Goal: Information Seeking & Learning: Learn about a topic

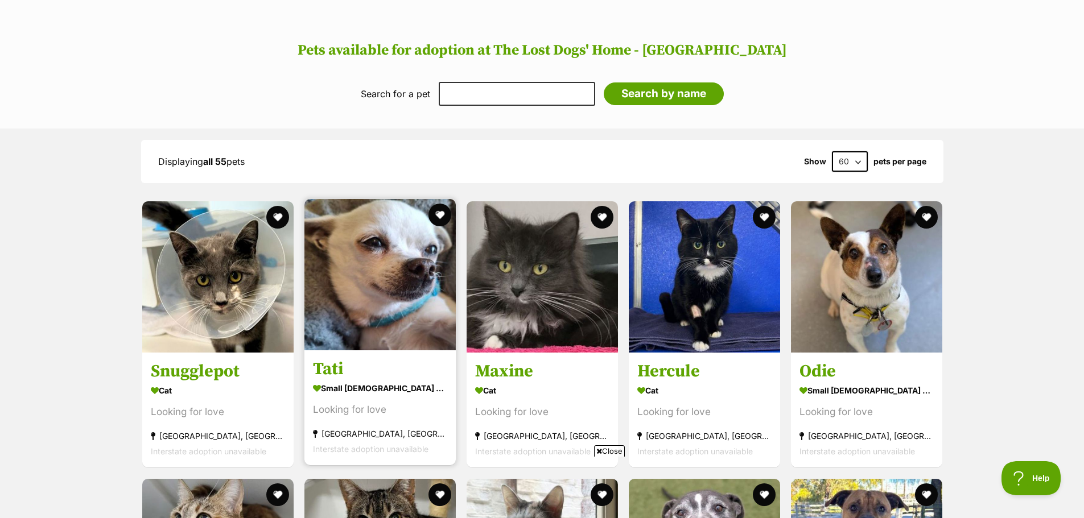
scroll to position [740, 0]
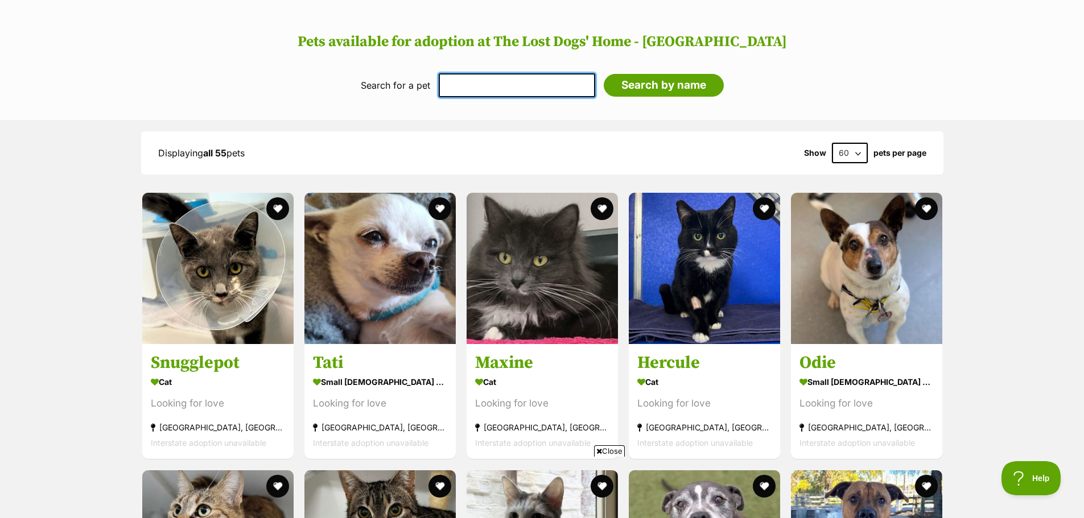
click at [456, 81] on input "text" at bounding box center [517, 85] width 156 height 24
click at [209, 27] on header "Pets available for adoption at The Lost Dogs' Home - North Melbourne" at bounding box center [541, 28] width 1061 height 46
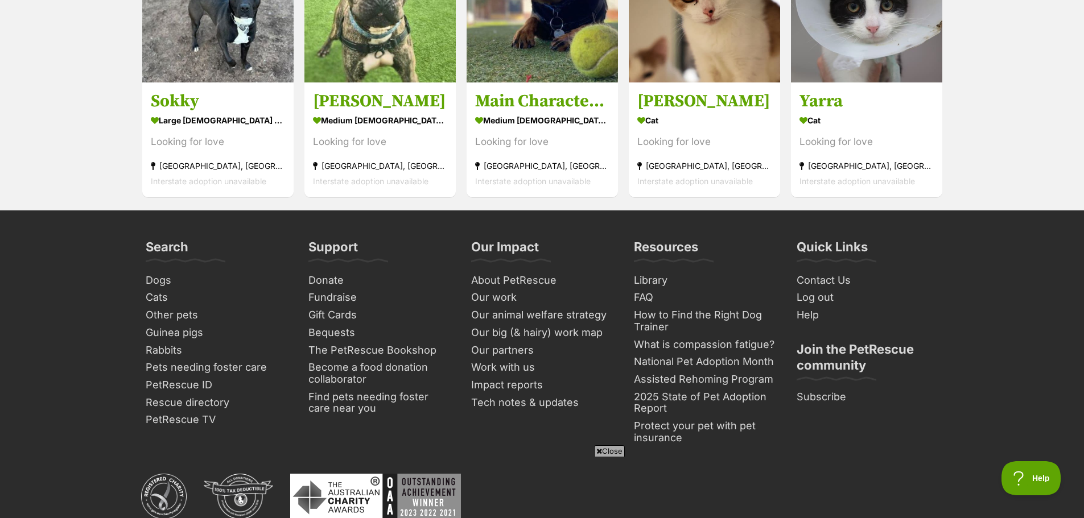
scroll to position [3811, 0]
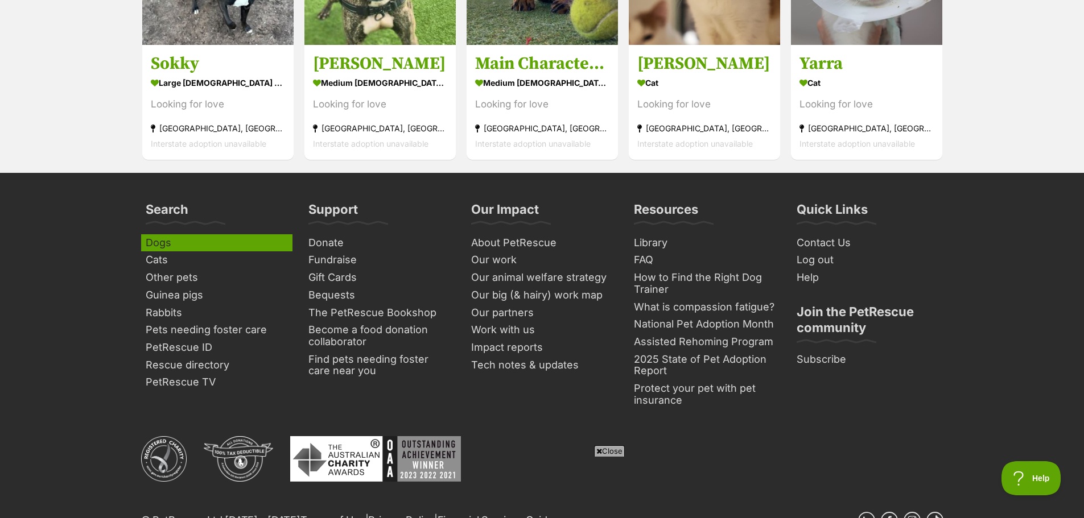
click at [171, 241] on link "Dogs" at bounding box center [216, 243] width 151 height 18
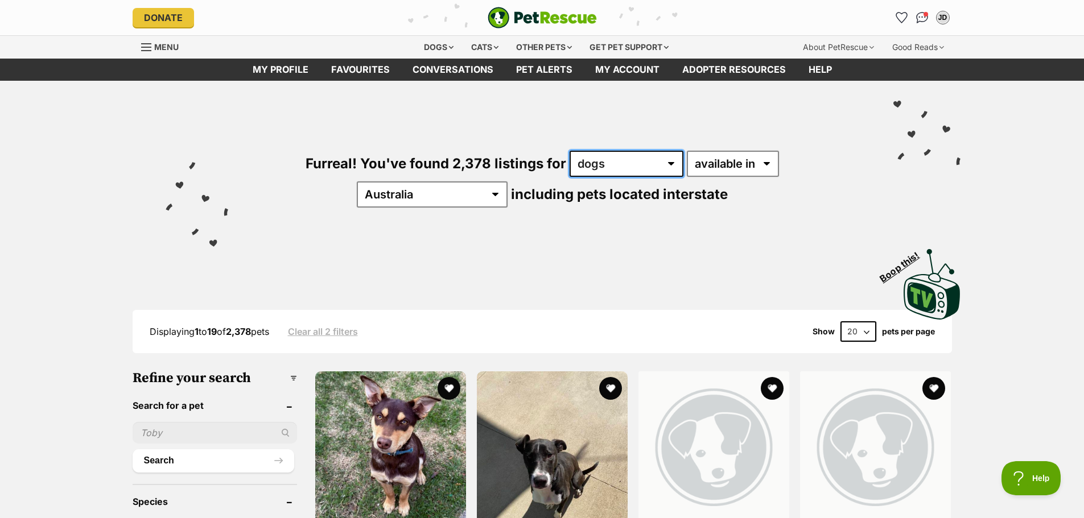
click at [623, 162] on select "any type of pet cats dogs other pets" at bounding box center [626, 164] width 114 height 26
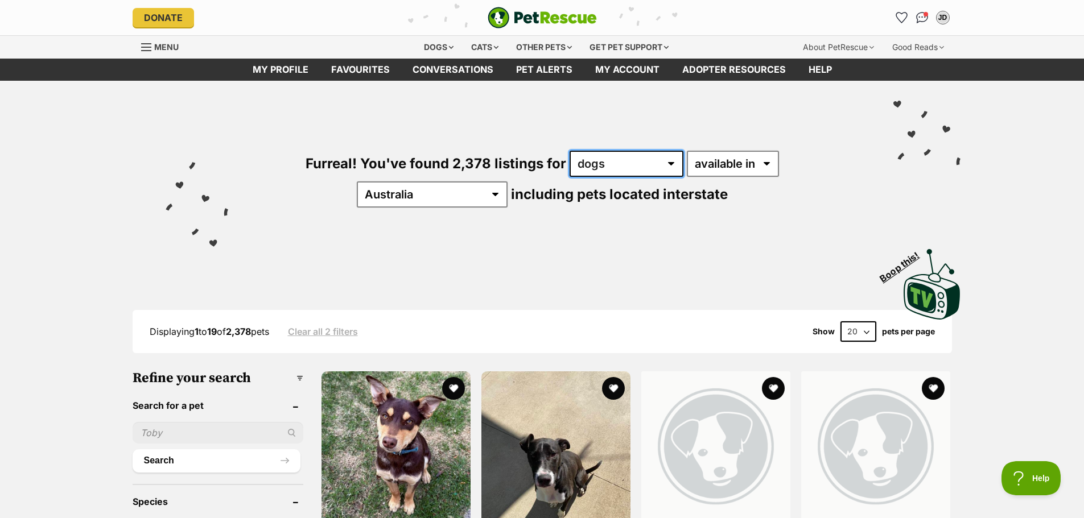
click at [569, 151] on select "any type of pet cats dogs other pets" at bounding box center [626, 164] width 114 height 26
click at [725, 163] on select "available in located in" at bounding box center [733, 164] width 92 height 26
select select "disabled"
click at [687, 151] on select "available in located in" at bounding box center [733, 164] width 92 height 26
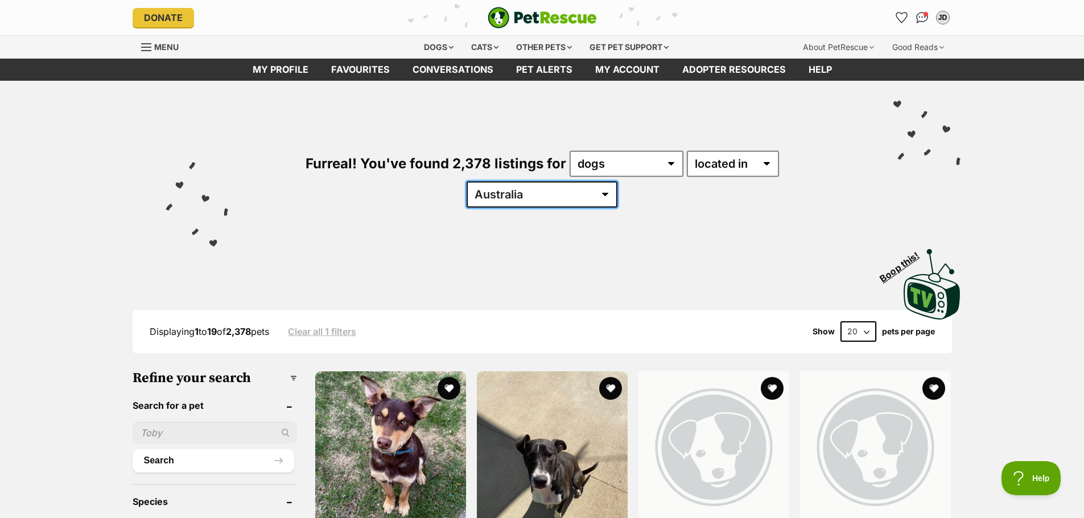
click at [617, 181] on select "Australia ACT NSW NT QLD SA TAS VIC WA" at bounding box center [541, 194] width 151 height 26
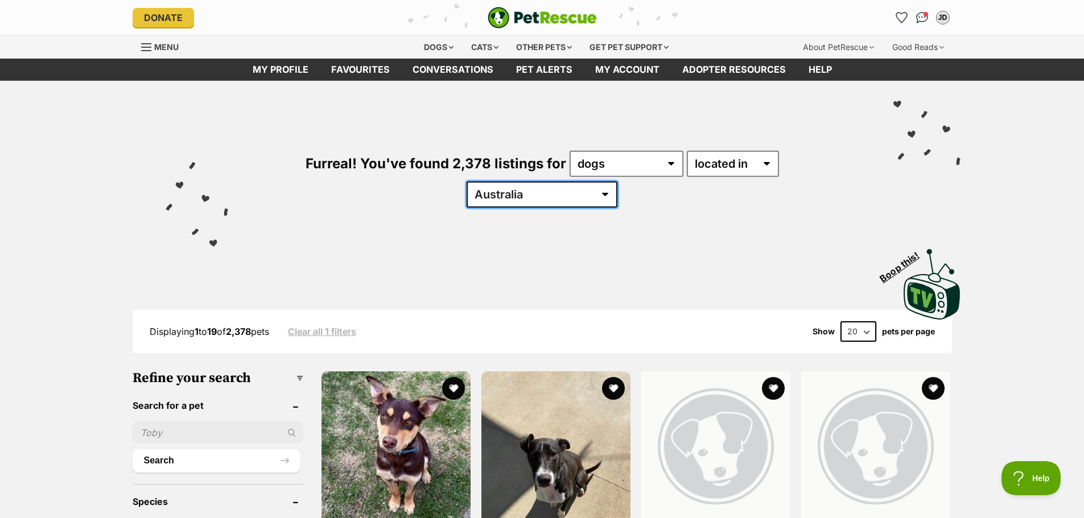
select select "VIC"
click at [617, 181] on select "Australia ACT NSW NT QLD SA TAS VIC WA" at bounding box center [541, 194] width 151 height 26
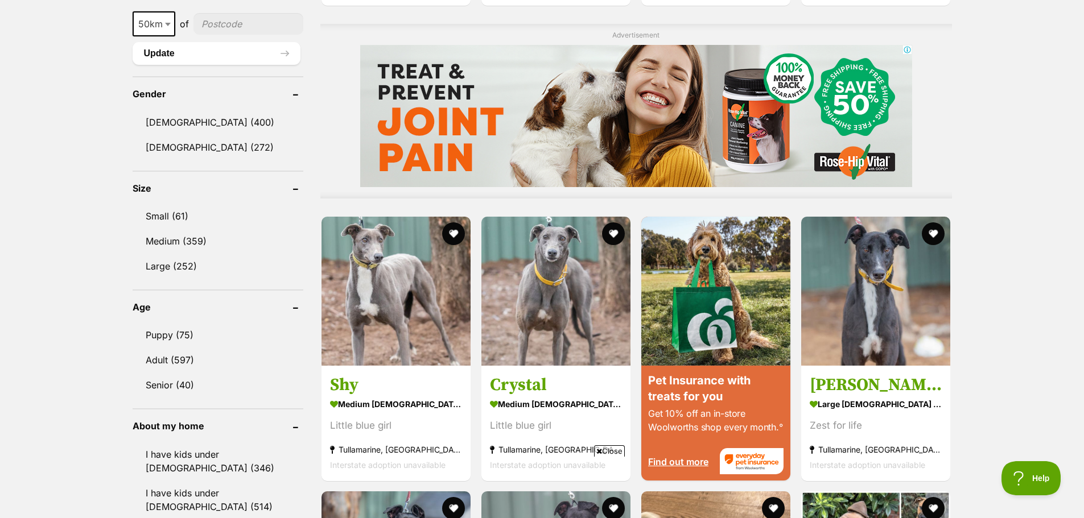
scroll to position [910, 0]
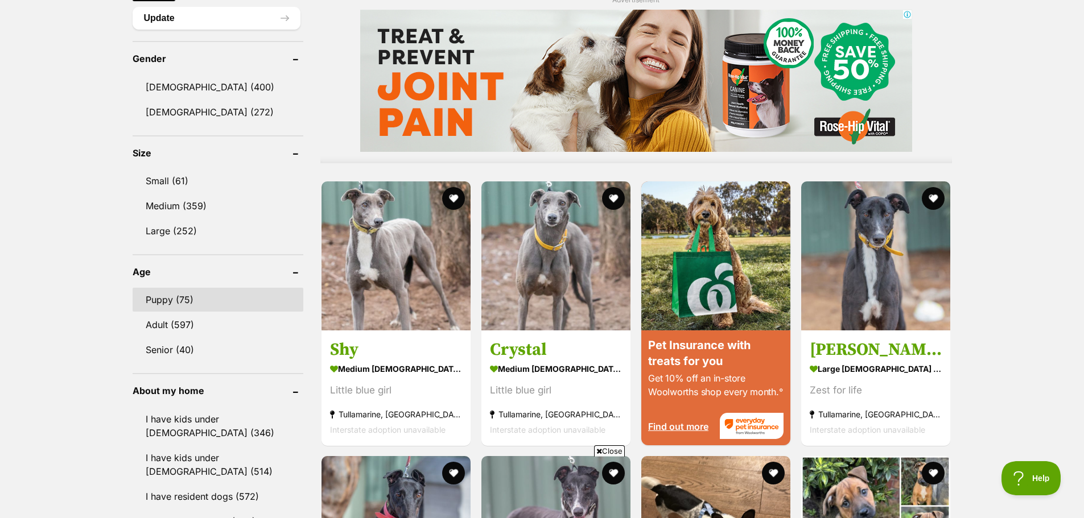
click at [210, 302] on link "Puppy (75)" at bounding box center [218, 300] width 171 height 24
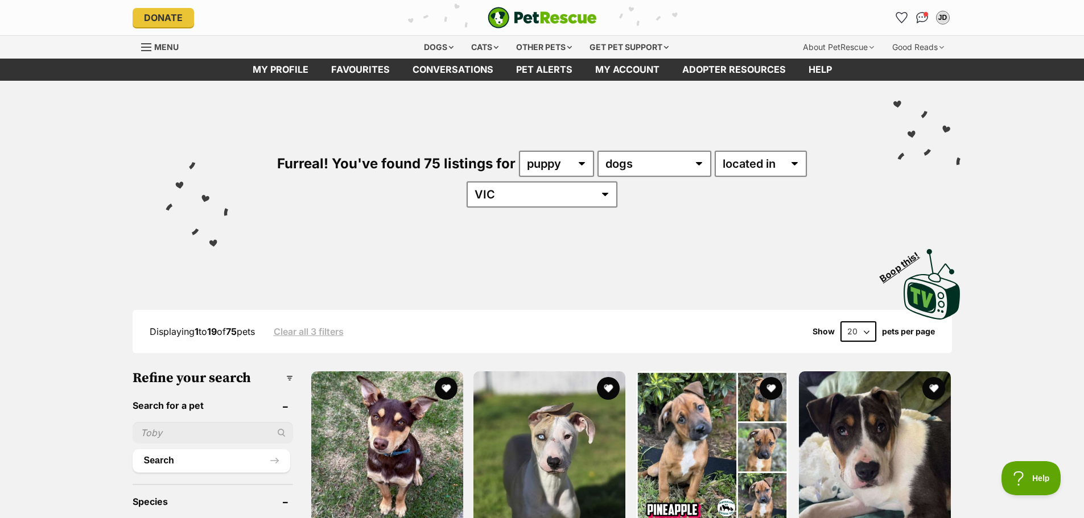
click at [588, 197] on div "Furreal! You've found 75 listings for any age puppy adult senior any type of pe…" at bounding box center [542, 160] width 836 height 158
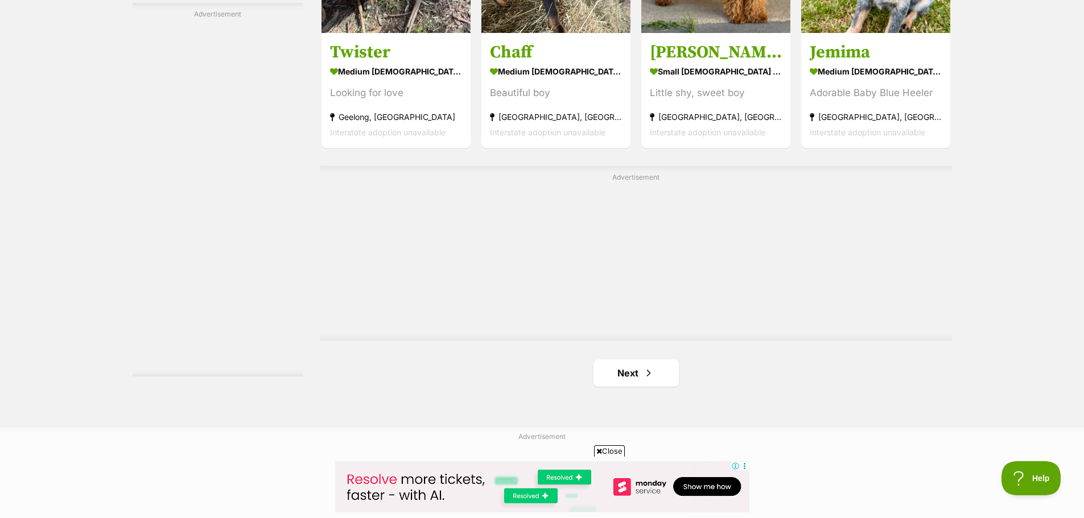
scroll to position [1934, 0]
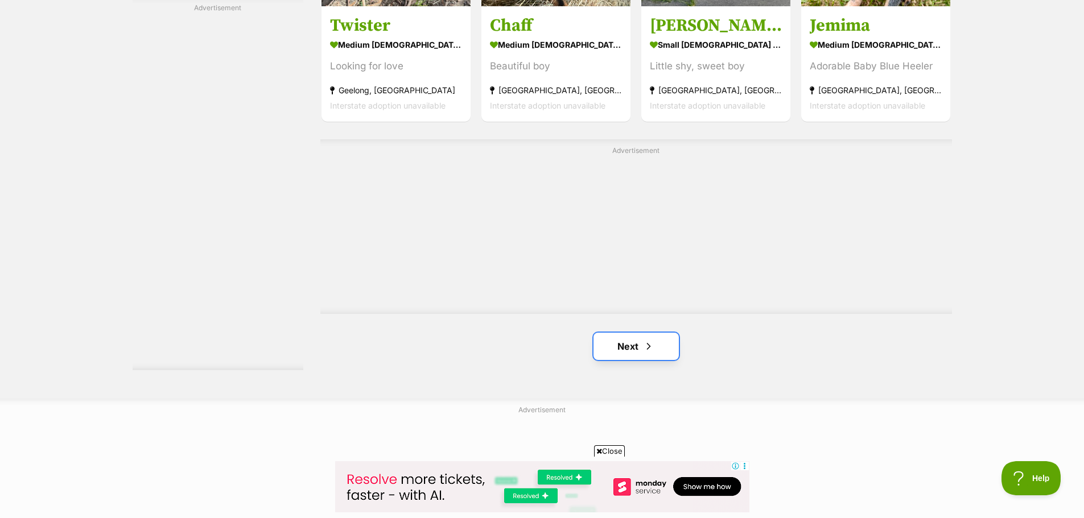
click at [618, 333] on link "Next" at bounding box center [635, 346] width 85 height 27
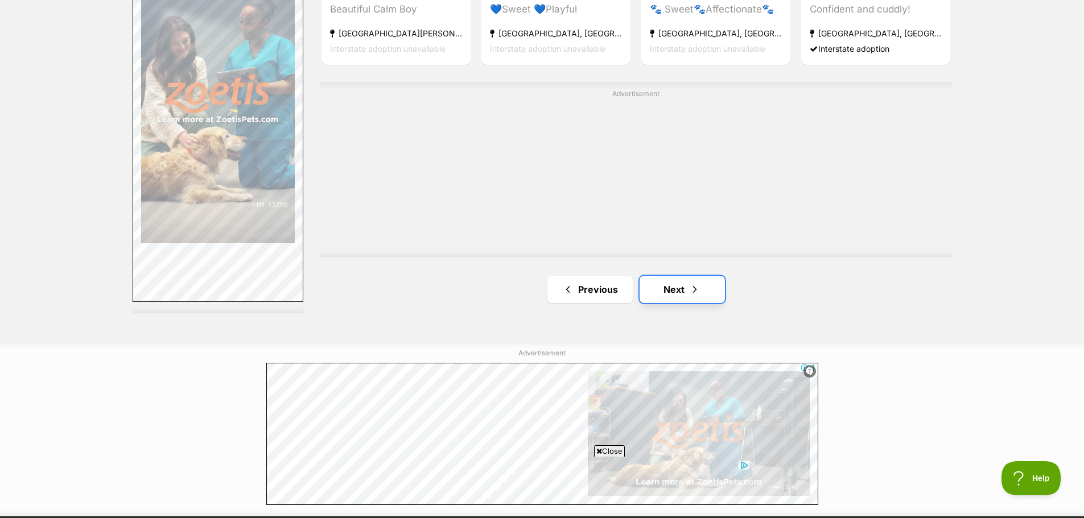
click at [678, 276] on link "Next" at bounding box center [681, 289] width 85 height 27
